Goal: Information Seeking & Learning: Find specific fact

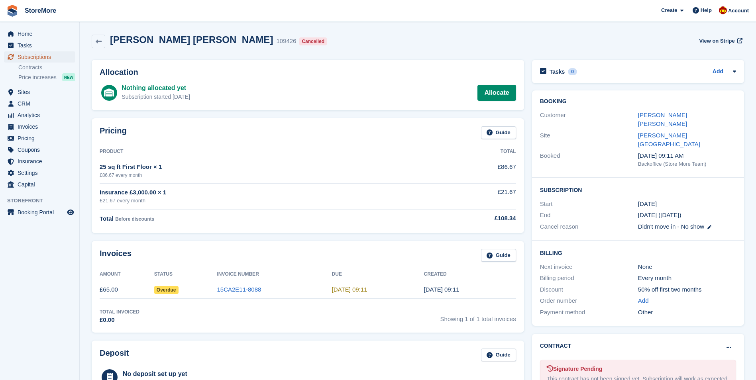
click at [45, 54] on span "Subscriptions" at bounding box center [42, 56] width 48 height 11
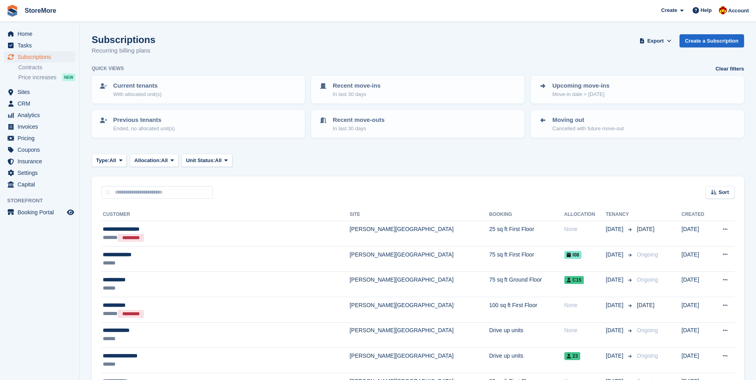
click at [158, 185] on div "Sort Sort by Customer name Date created Move in date Move out date Created (old…" at bounding box center [418, 188] width 652 height 23
click at [158, 190] on input "text" at bounding box center [157, 192] width 112 height 13
type input "*****"
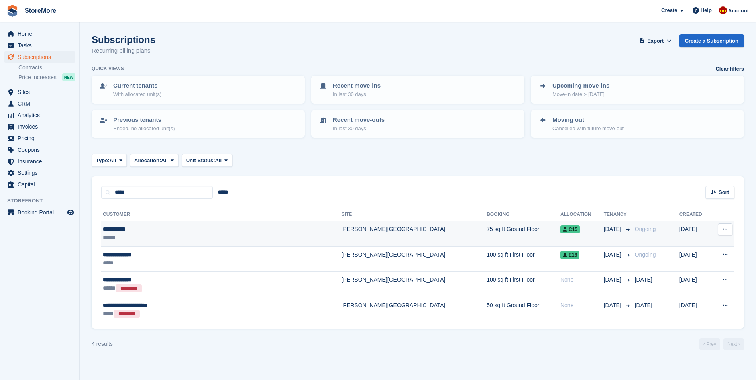
click at [163, 229] on div "**********" at bounding box center [188, 229] width 170 height 8
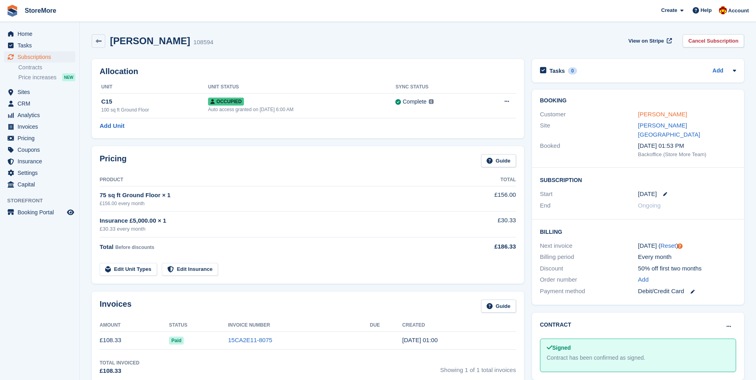
click at [638, 115] on link "[PERSON_NAME]" at bounding box center [662, 114] width 49 height 7
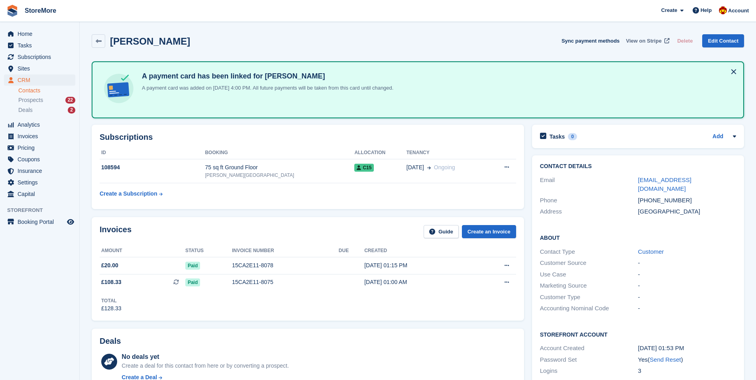
click at [640, 38] on span "View on Stripe" at bounding box center [643, 41] width 35 height 8
click at [38, 57] on span "Subscriptions" at bounding box center [42, 56] width 48 height 11
click at [45, 53] on span "Subscriptions" at bounding box center [42, 56] width 48 height 11
click at [44, 64] on span "Sites" at bounding box center [42, 68] width 48 height 11
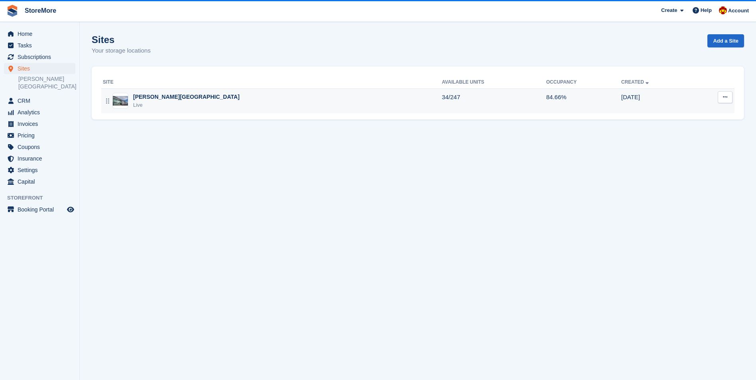
click at [138, 110] on td "[PERSON_NAME] Road Live" at bounding box center [271, 100] width 341 height 25
